Goal: Information Seeking & Learning: Learn about a topic

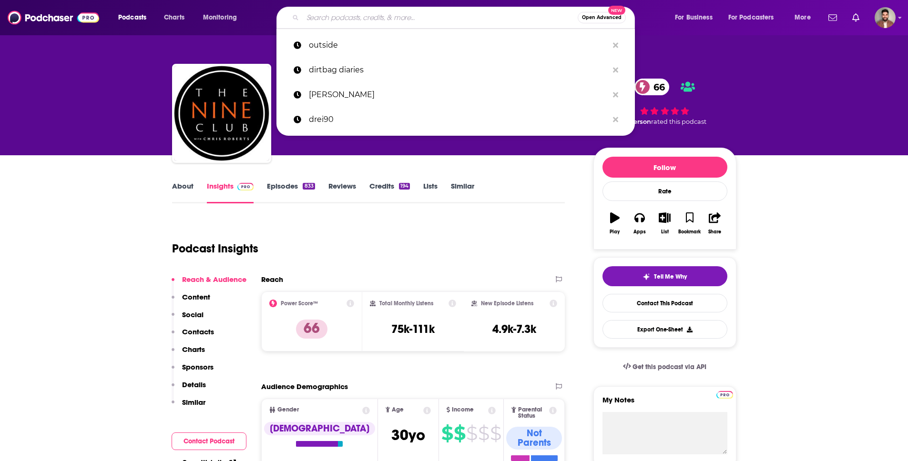
scroll to position [90, 0]
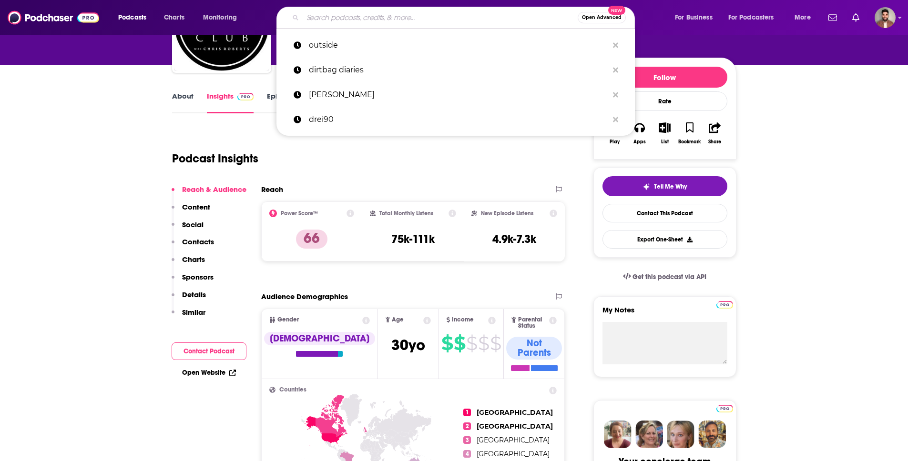
type input "Low Pressure Podcast The Podcast for Skiers"
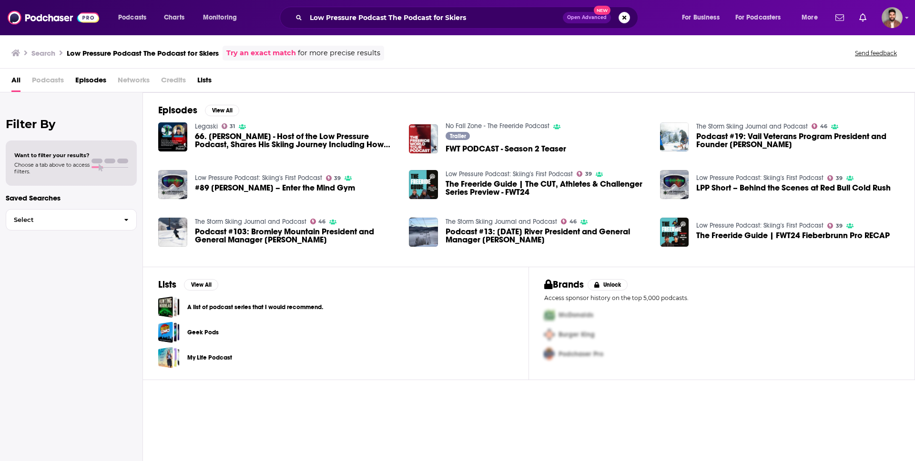
click at [299, 54] on span "for more precise results" at bounding box center [339, 53] width 82 height 11
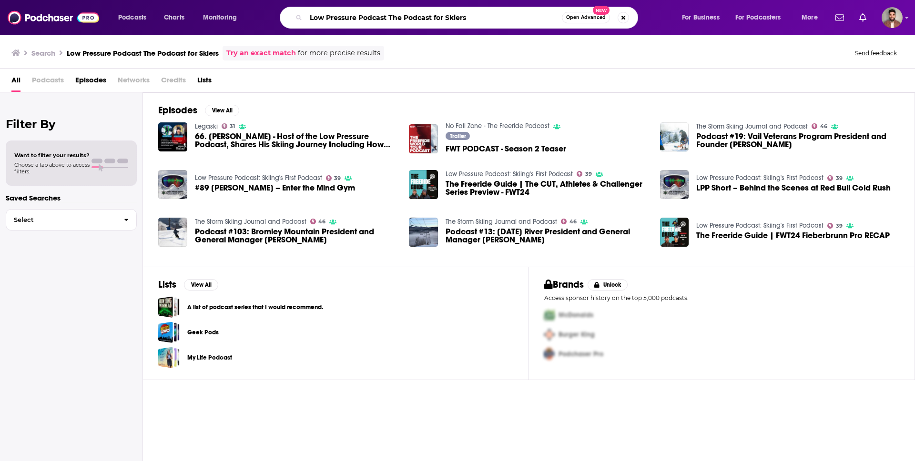
click at [335, 21] on input "Low Pressure Podcast The Podcast for Skiers" at bounding box center [434, 17] width 256 height 15
click at [356, 17] on input "Low Pressure Podcast The Podcast for Skiers" at bounding box center [434, 17] width 256 height 15
drag, startPoint x: 387, startPoint y: 15, endPoint x: 518, endPoint y: 19, distance: 131.0
click at [518, 19] on input "Low Pressure Podcast The Podcast for Skiers" at bounding box center [434, 17] width 256 height 15
type input "Low Pressure"
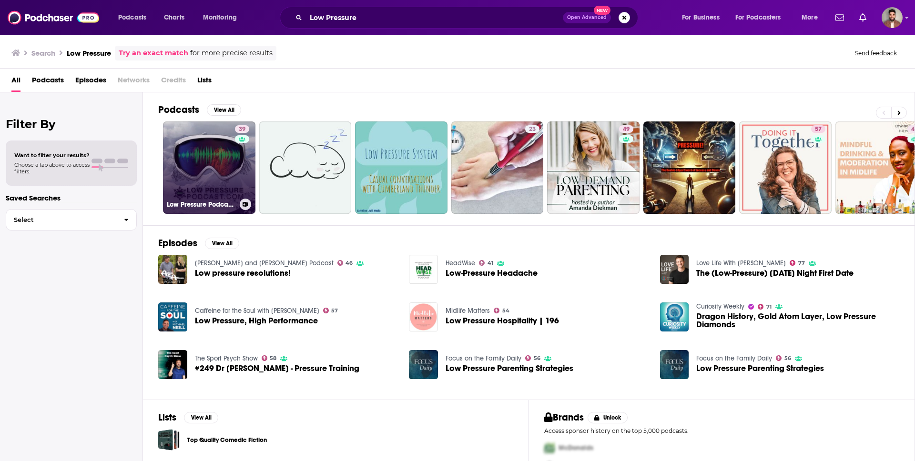
click at [223, 182] on link "39 Low Pressure Podcast: Skiing's First Podcast" at bounding box center [209, 167] width 92 height 92
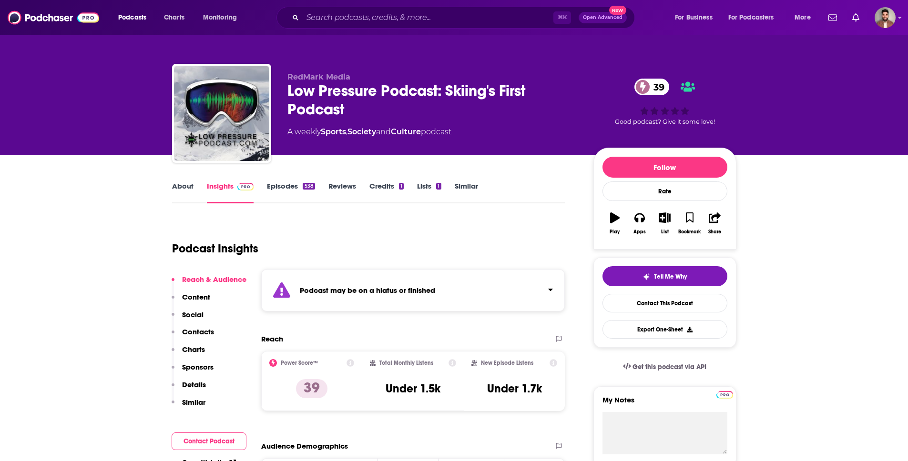
click at [288, 90] on div "Low Pressure Podcast: Skiing's First Podcast 39" at bounding box center [432, 99] width 291 height 37
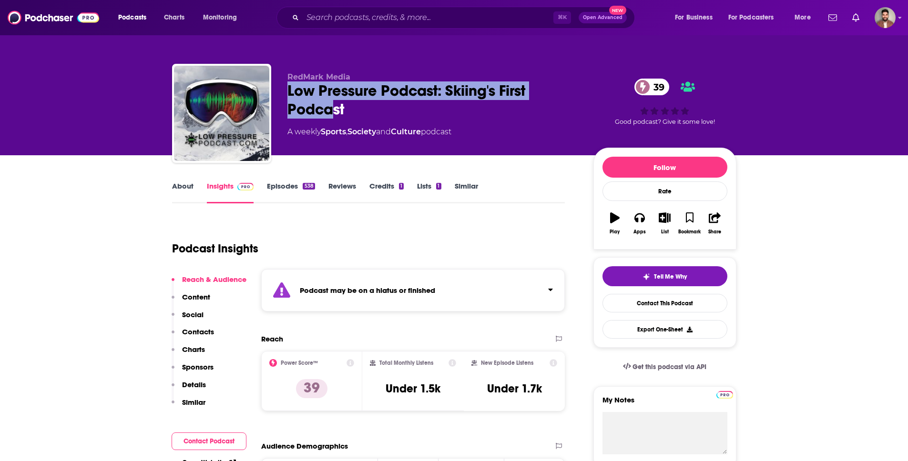
drag, startPoint x: 286, startPoint y: 89, endPoint x: 335, endPoint y: 109, distance: 52.4
click at [335, 109] on div "Low Pressure Podcast: Skiing's First Podcast 39" at bounding box center [432, 99] width 291 height 37
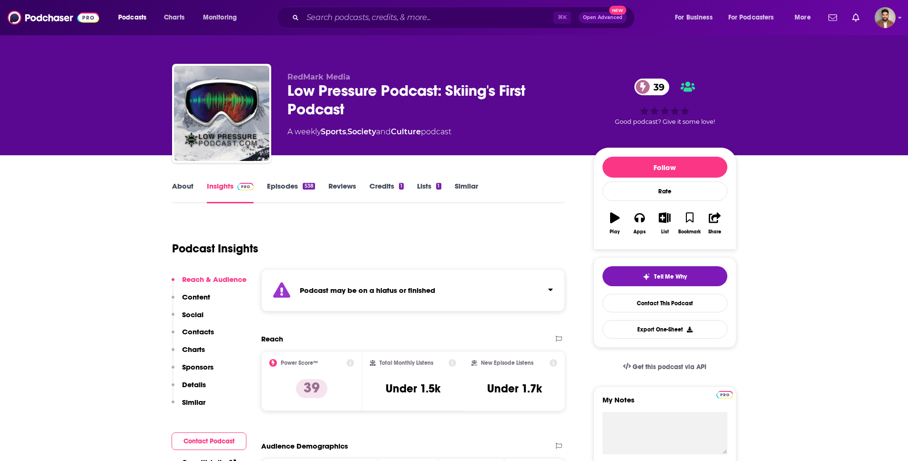
click at [337, 106] on div "Low Pressure Podcast: Skiing's First Podcast 39" at bounding box center [432, 99] width 291 height 37
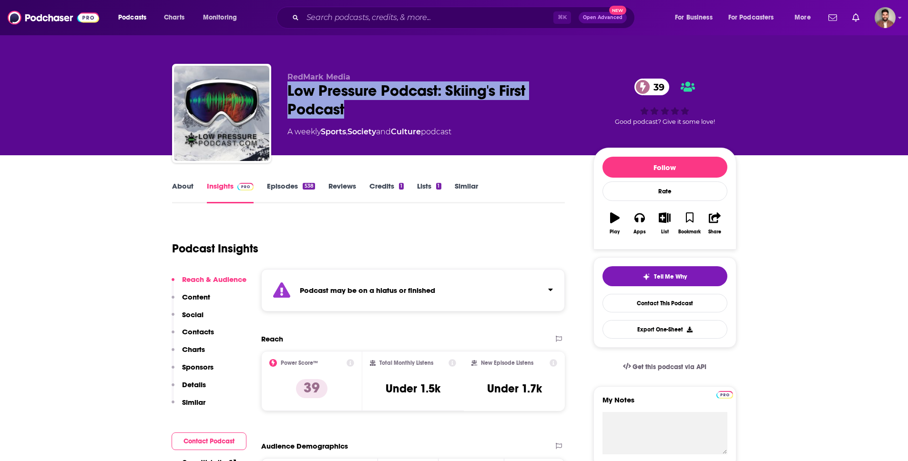
drag, startPoint x: 353, startPoint y: 110, endPoint x: 284, endPoint y: 93, distance: 70.0
click at [284, 93] on div "RedMark Media Low Pressure Podcast: Skiing's First Podcast 39 A weekly Sports ,…" at bounding box center [454, 115] width 564 height 103
copy h2 "Low Pressure Podcast: Skiing's First Podcast"
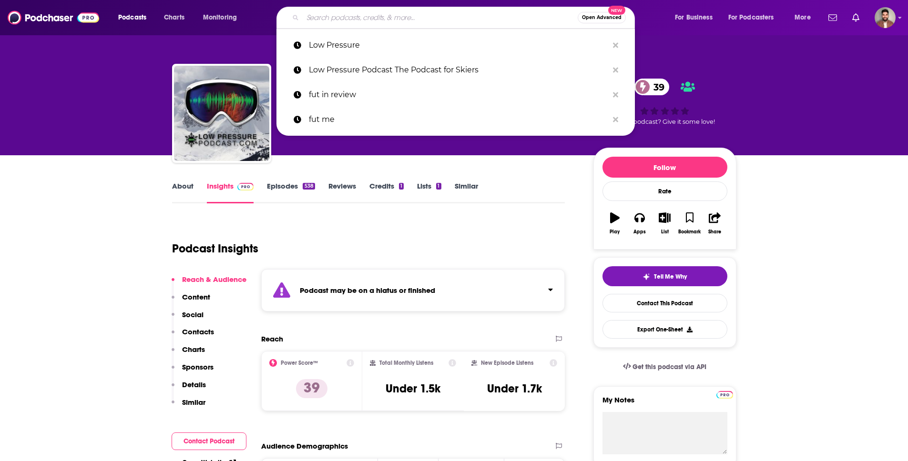
click at [333, 15] on input "Search podcasts, credits, & more..." at bounding box center [440, 17] width 275 height 15
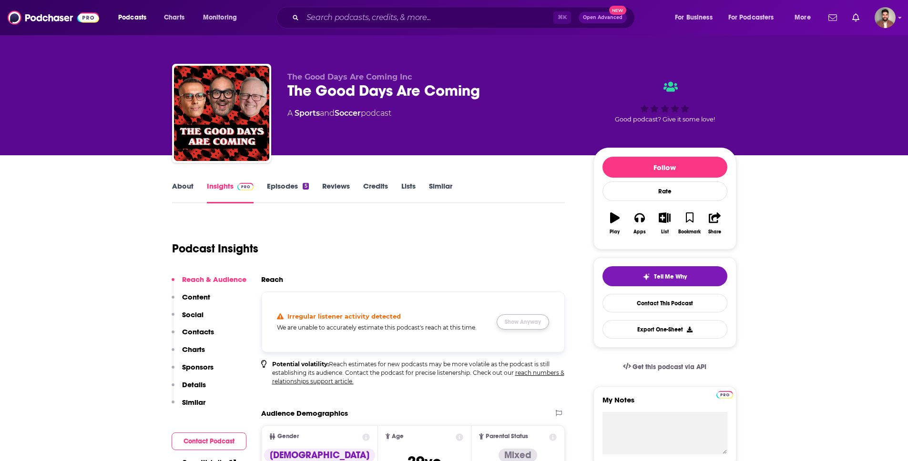
click at [527, 319] on button "Show Anyway" at bounding box center [522, 321] width 52 height 15
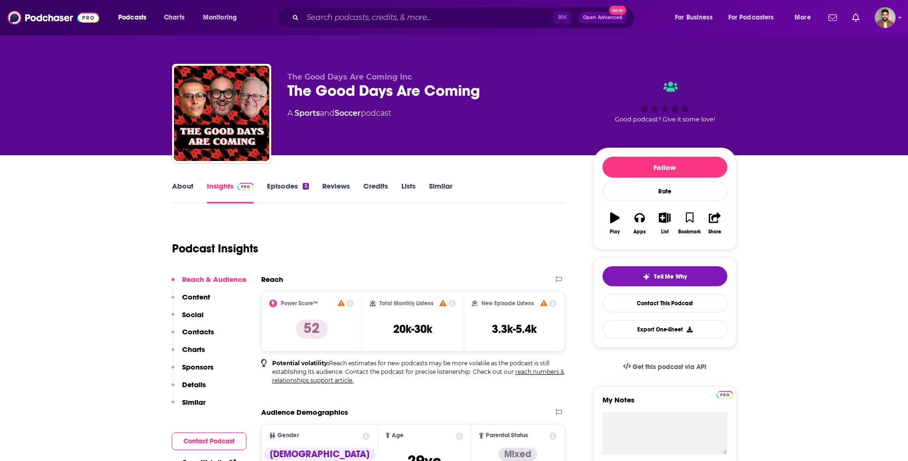
click at [286, 91] on div "The Good Days Are Coming Inc The Good Days Are Coming A Sports and Soccer podca…" at bounding box center [454, 115] width 564 height 103
drag, startPoint x: 288, startPoint y: 91, endPoint x: 474, endPoint y: 93, distance: 186.3
click at [474, 93] on div "The Good Days Are Coming" at bounding box center [432, 90] width 291 height 19
click at [497, 98] on div "The Good Days Are Coming" at bounding box center [432, 90] width 291 height 19
drag, startPoint x: 498, startPoint y: 93, endPoint x: 287, endPoint y: 95, distance: 211.5
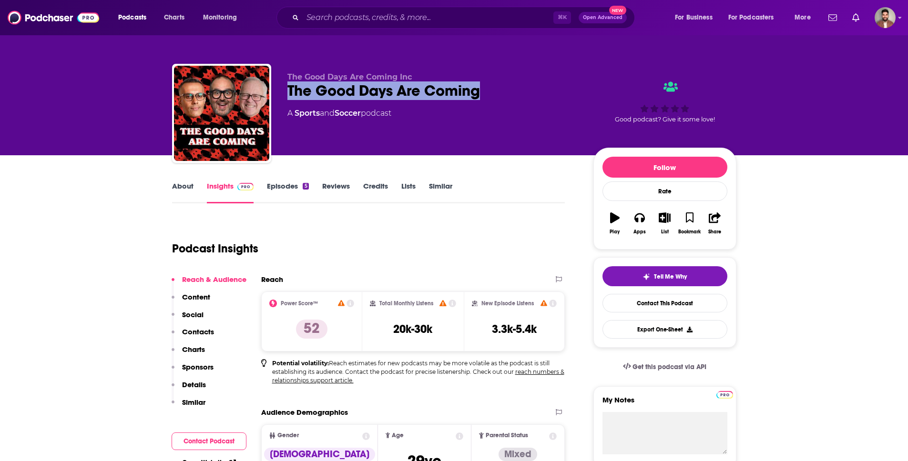
click at [287, 95] on div "The Good Days Are Coming" at bounding box center [432, 90] width 291 height 19
copy h2 "The Good Days Are Coming"
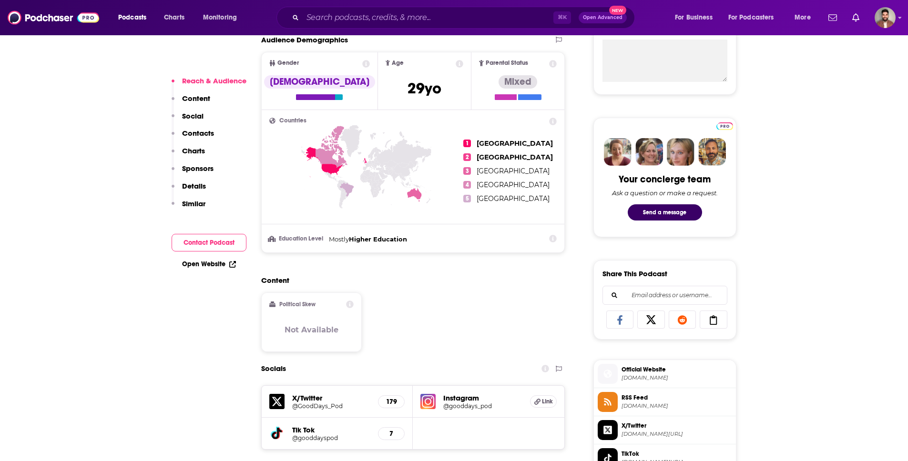
scroll to position [509, 0]
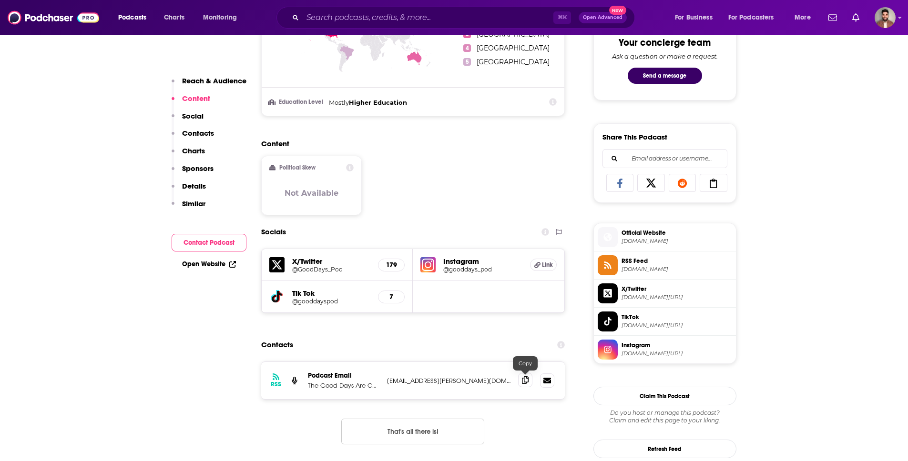
click at [525, 380] on icon at bounding box center [525, 380] width 7 height 8
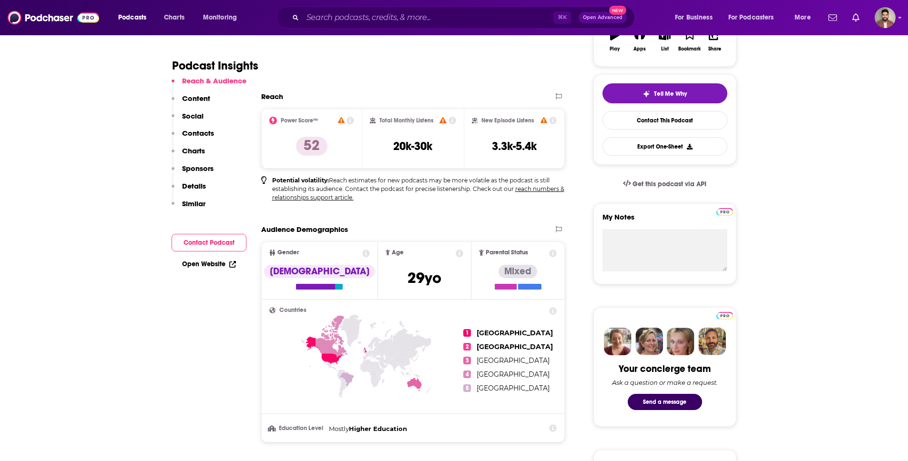
scroll to position [379, 0]
